Goal: Check status

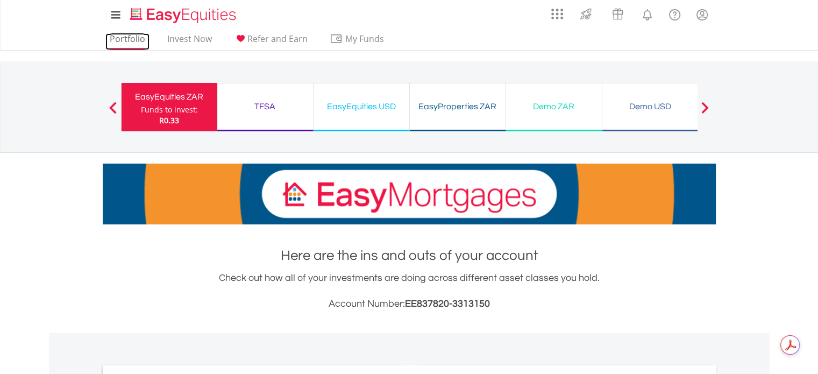
click at [139, 40] on link "Portfolio" at bounding box center [127, 41] width 44 height 17
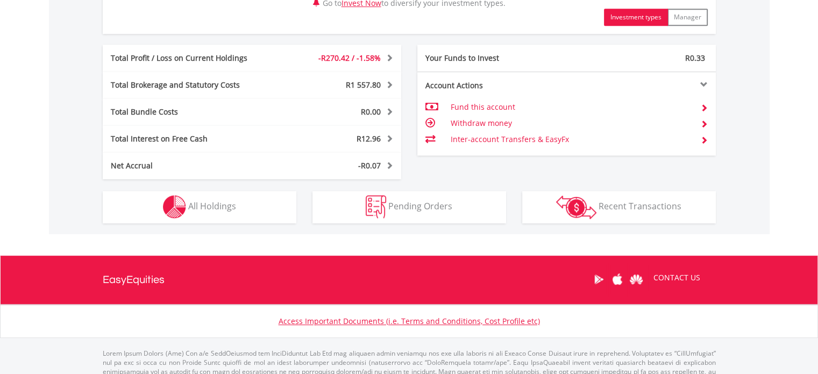
scroll to position [599, 0]
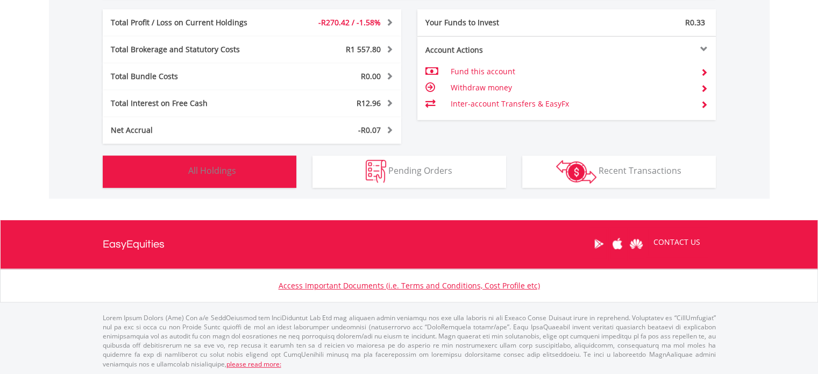
click at [228, 174] on span "All Holdings" at bounding box center [212, 171] width 48 height 12
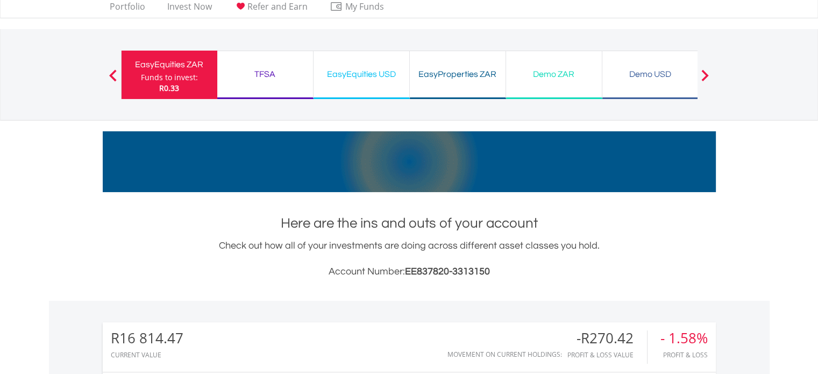
scroll to position [0, 0]
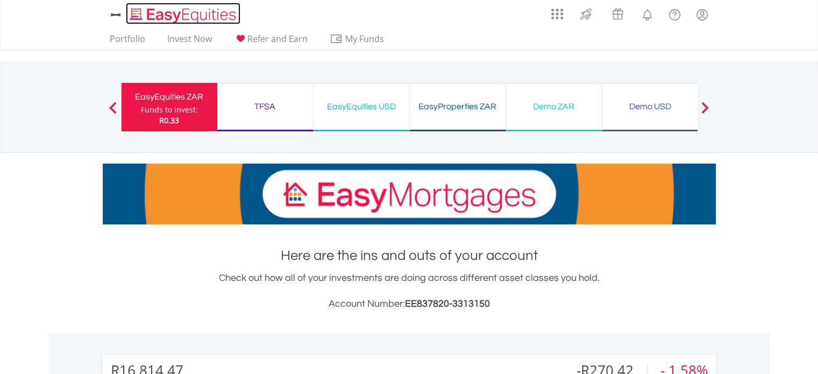
click at [172, 11] on img "Home page" at bounding box center [184, 15] width 112 height 18
